Goal: Information Seeking & Learning: Check status

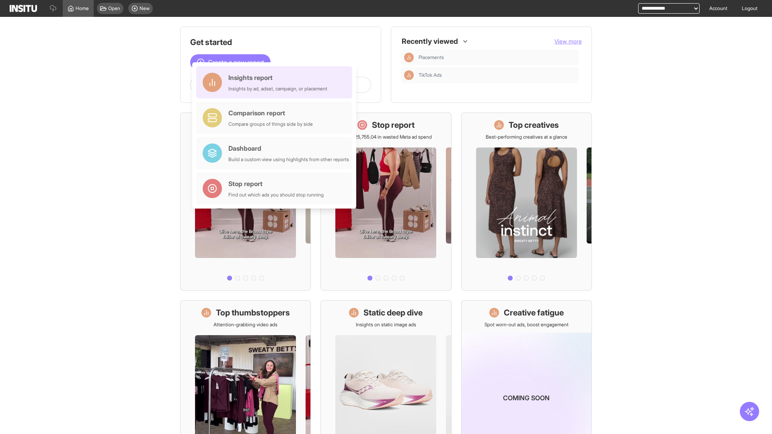
click at [276, 82] on div "Insights report Insights by ad, adset, campaign, or placement" at bounding box center [277, 82] width 99 height 19
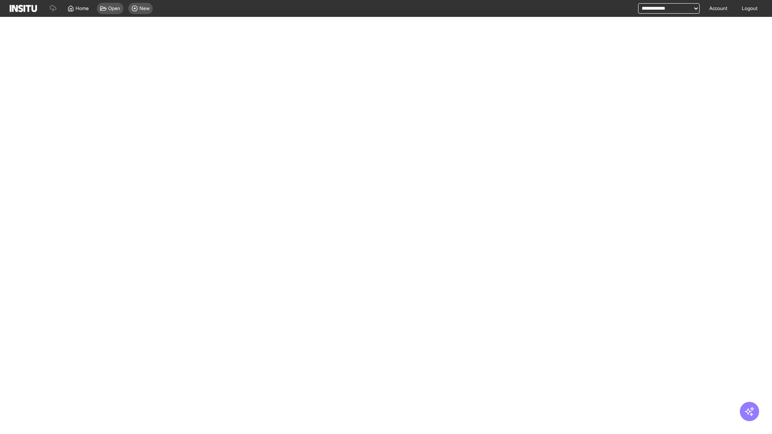
select select "**"
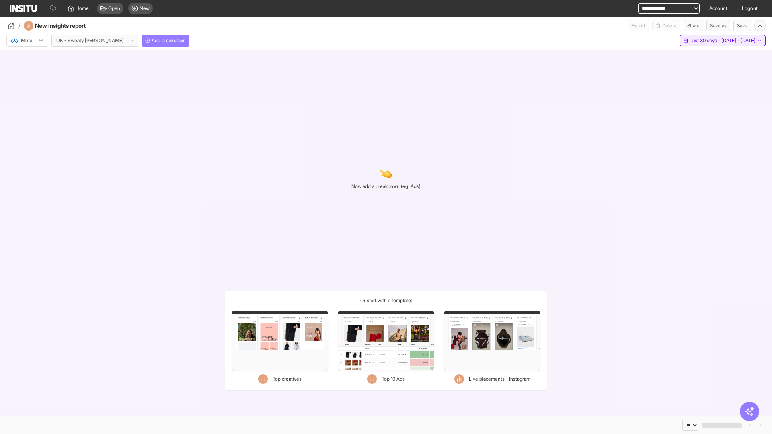
click at [706, 41] on span "Last 30 days - [DATE] - [DATE]" at bounding box center [723, 40] width 66 height 6
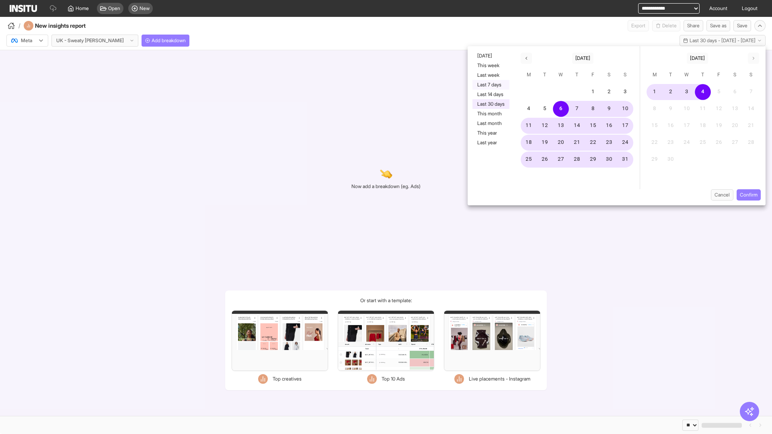
click at [490, 85] on button "Last 7 days" at bounding box center [491, 85] width 37 height 10
